Goal: Task Accomplishment & Management: Manage account settings

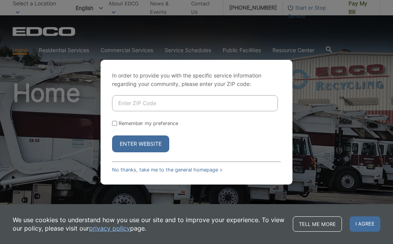
click at [130, 101] on input "Enter ZIP Code" at bounding box center [195, 103] width 166 height 16
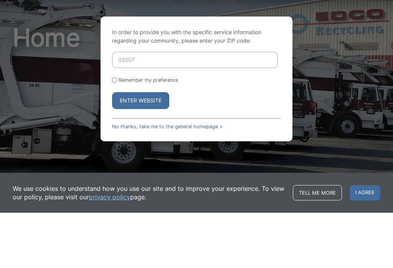
click at [146, 148] on button "Enter Website" at bounding box center [140, 156] width 57 height 17
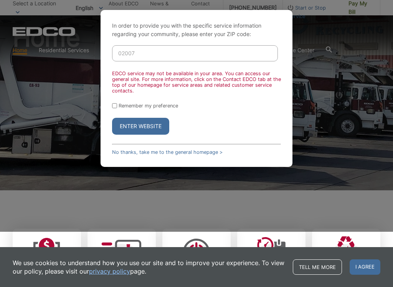
click at [156, 129] on button "Enter Website" at bounding box center [140, 126] width 57 height 17
click at [158, 51] on input "02007" at bounding box center [195, 53] width 166 height 16
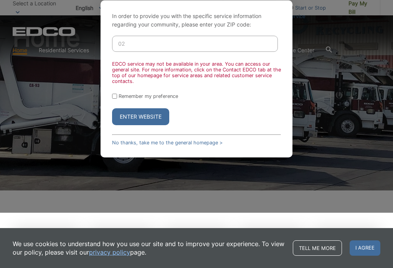
type input "0"
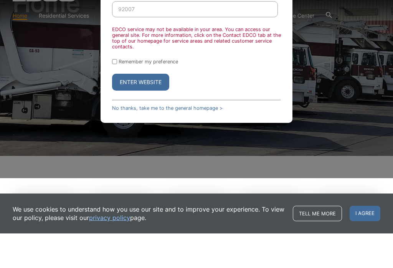
type input "92007"
click at [150, 108] on button "Enter Website" at bounding box center [140, 116] width 57 height 17
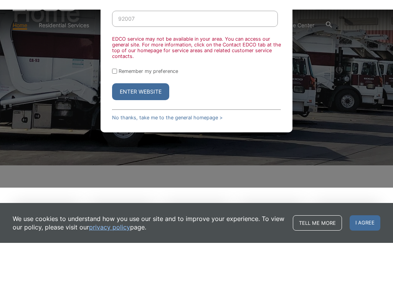
scroll to position [90, 0]
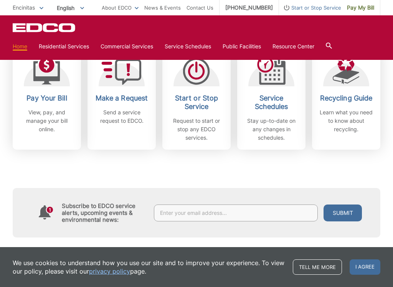
scroll to position [238, 0]
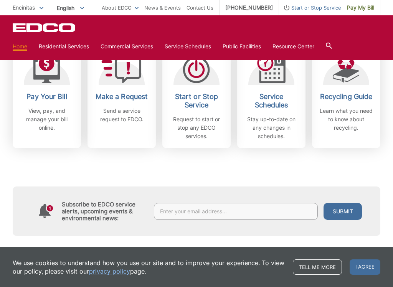
click at [55, 107] on p "View, pay, and manage your bill online." at bounding box center [46, 119] width 57 height 25
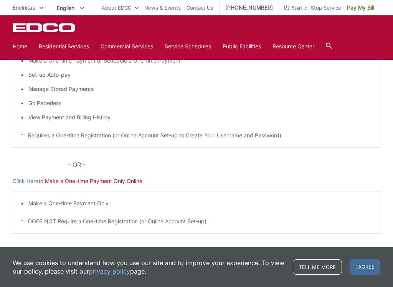
scroll to position [161, 0]
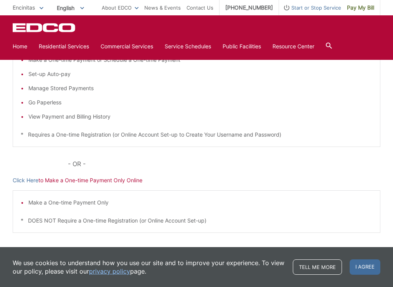
click at [30, 183] on link "Click Here" at bounding box center [26, 180] width 26 height 8
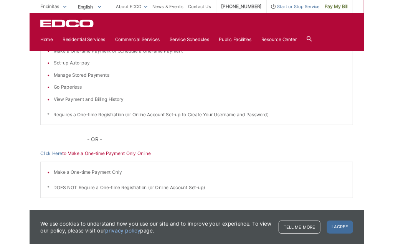
scroll to position [182, 0]
